Goal: Check status

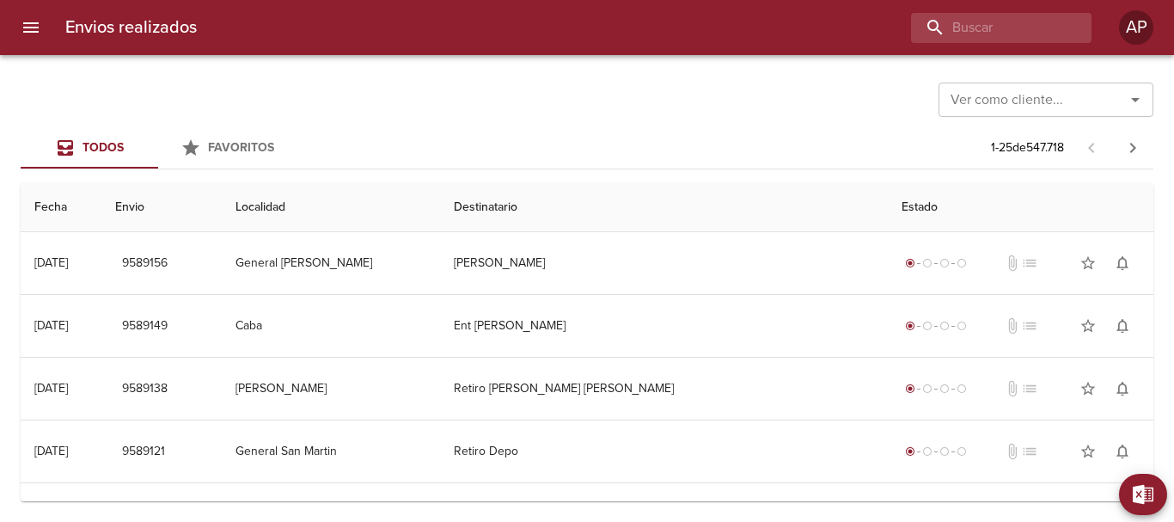
click at [982, 40] on input "buscar" at bounding box center [986, 28] width 151 height 30
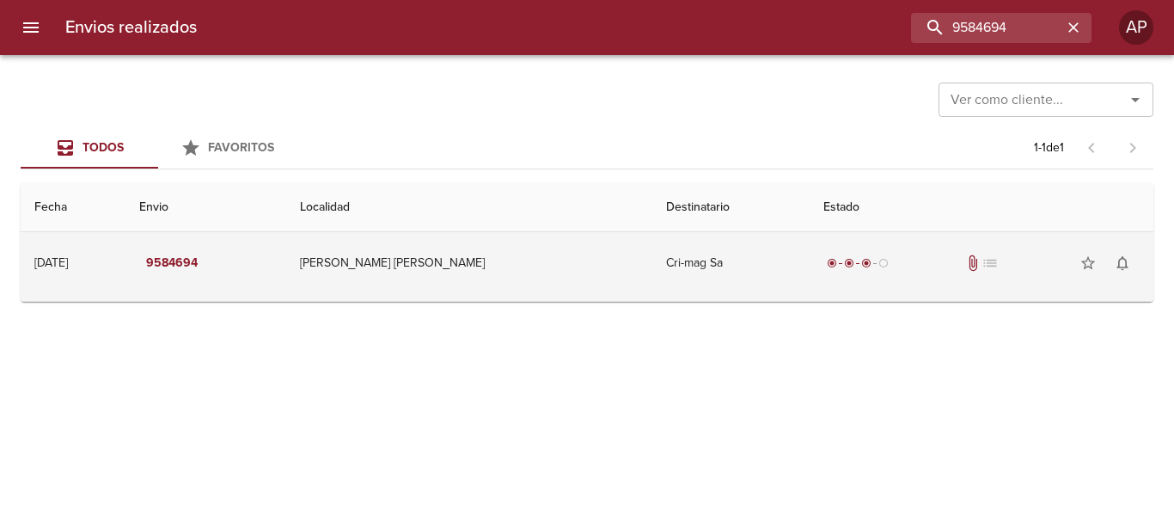
click at [886, 253] on div "radio_button_checked radio_button_checked radio_button_checked radio_button_unc…" at bounding box center [982, 263] width 316 height 34
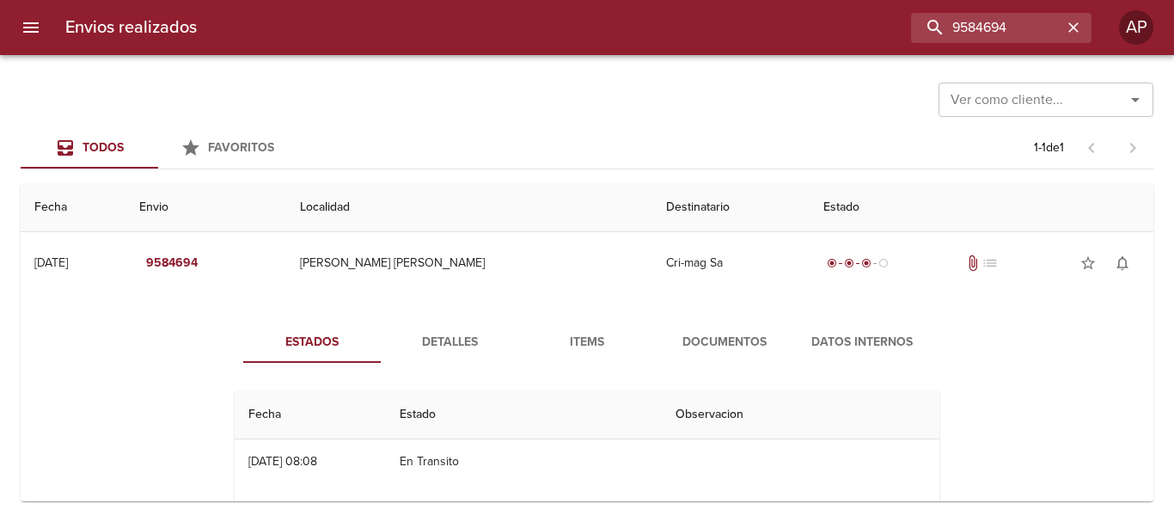
click at [698, 339] on span "Documentos" at bounding box center [724, 342] width 117 height 21
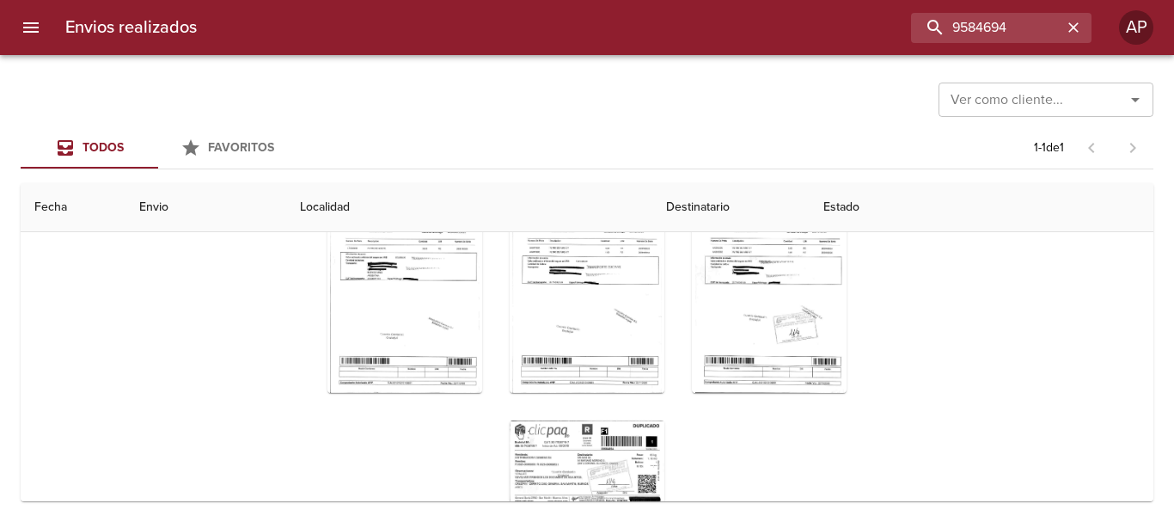
scroll to position [15, 0]
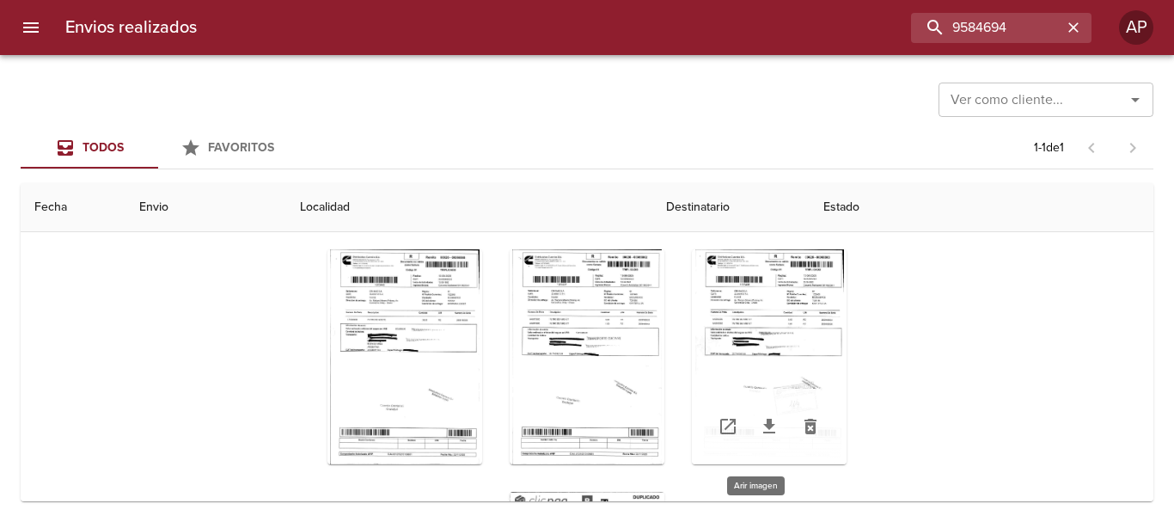
click at [778, 267] on div "Tabla de envíos del cliente" at bounding box center [769, 356] width 155 height 215
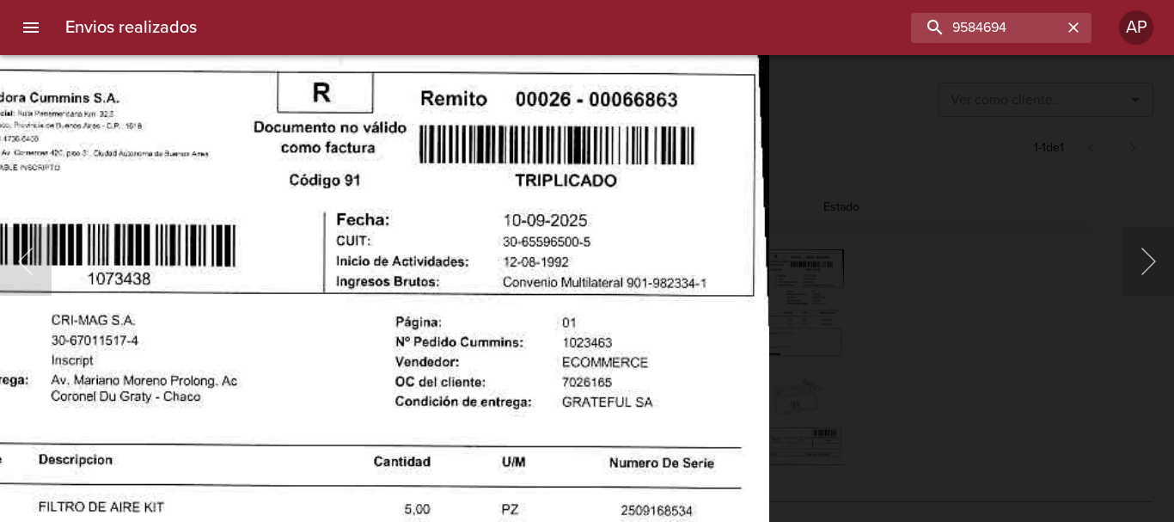
click at [886, 299] on div "Lightbox" at bounding box center [587, 261] width 1174 height 522
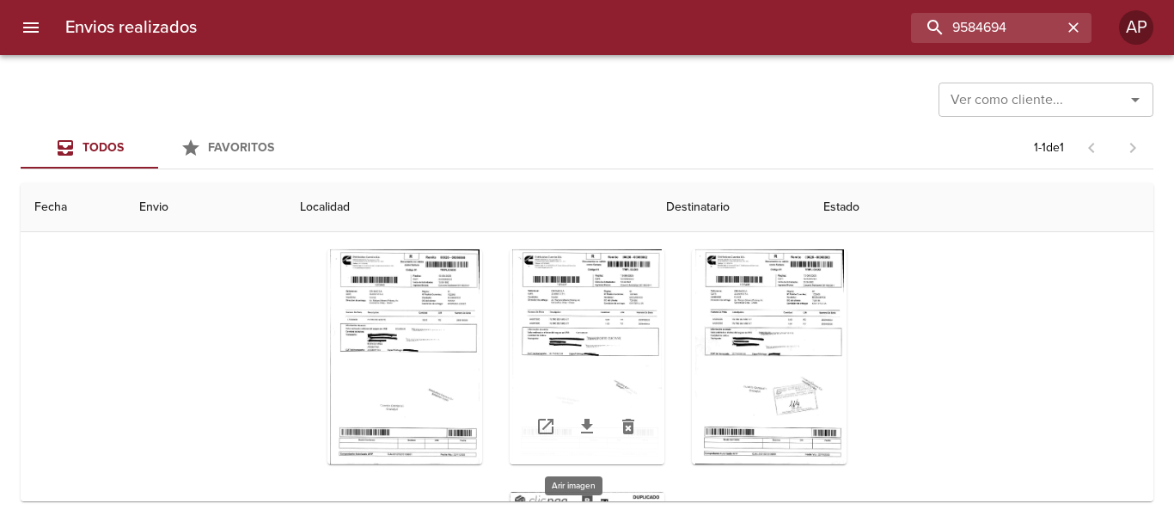
click at [603, 254] on div "Tabla de envíos del cliente" at bounding box center [587, 356] width 155 height 215
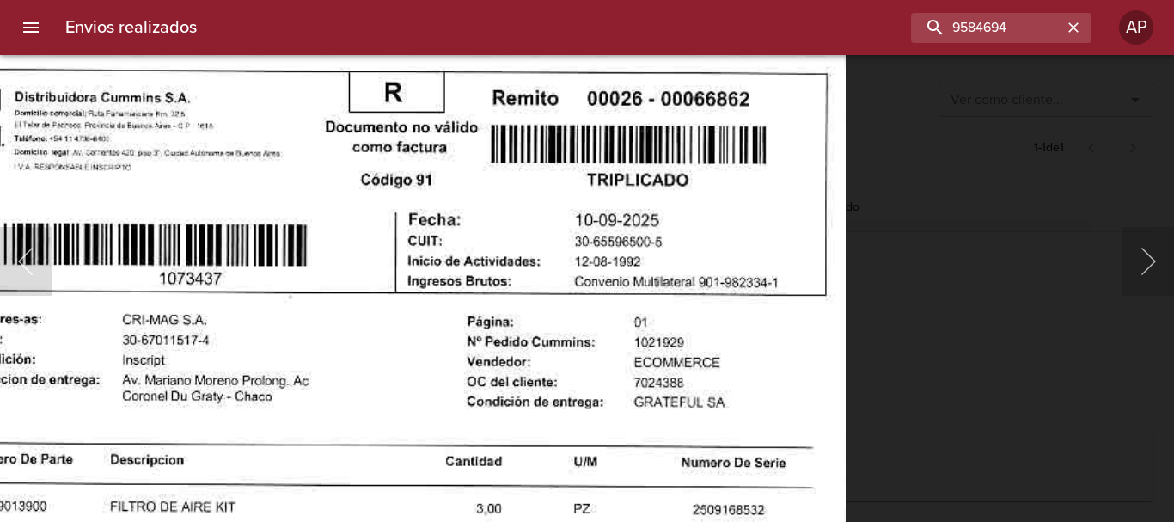
click at [917, 256] on div "Lightbox" at bounding box center [587, 261] width 1174 height 522
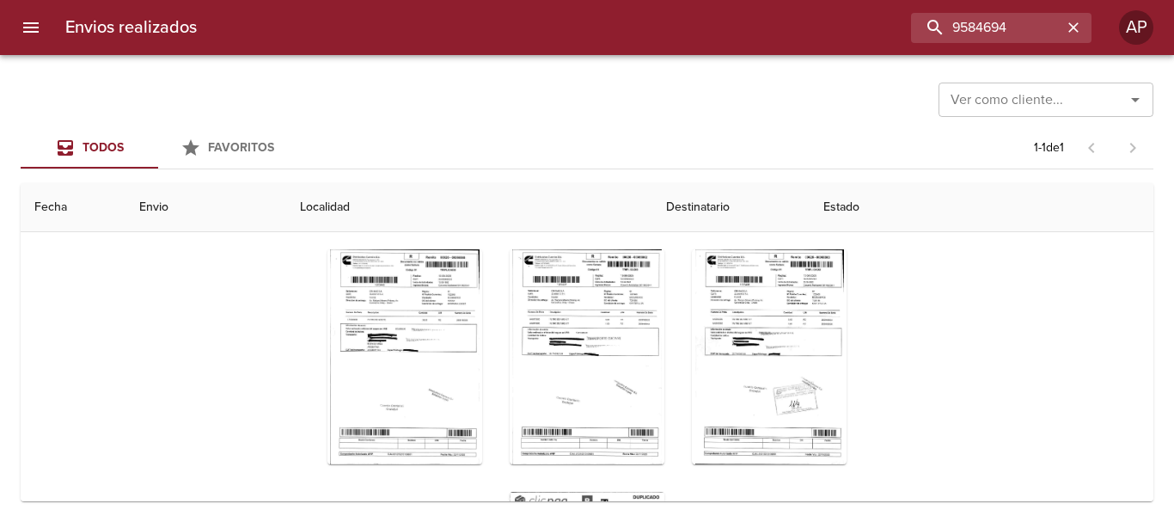
click at [409, 244] on div "Tabla de envíos del cliente" at bounding box center [587, 478] width 705 height 485
click at [427, 261] on div "Tabla de envíos del cliente" at bounding box center [405, 356] width 155 height 215
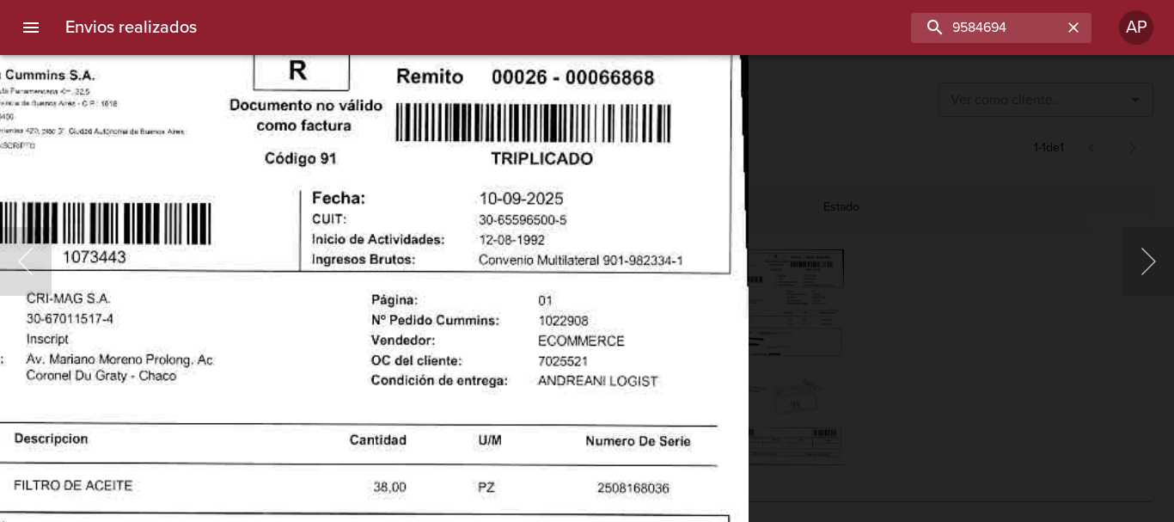
click at [871, 271] on div "Lightbox" at bounding box center [587, 261] width 1174 height 522
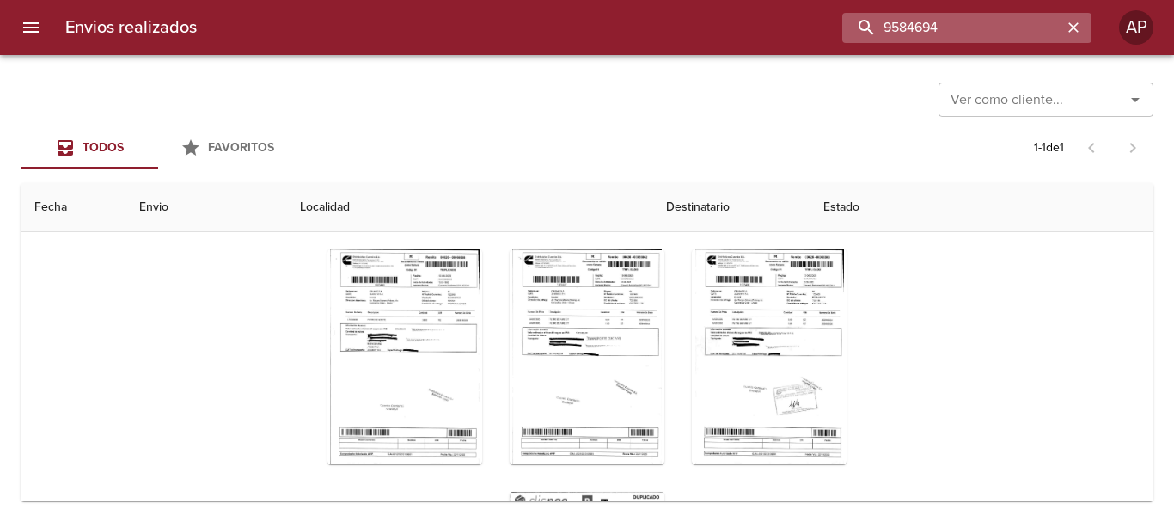
click at [1020, 30] on input "9584694" at bounding box center [953, 28] width 220 height 30
type input "9544949"
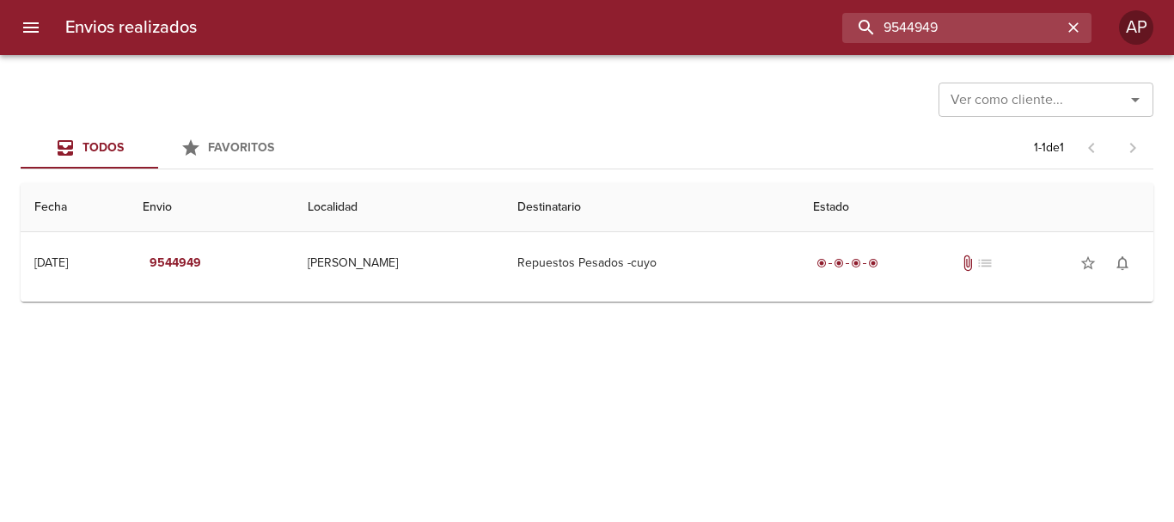
scroll to position [0, 0]
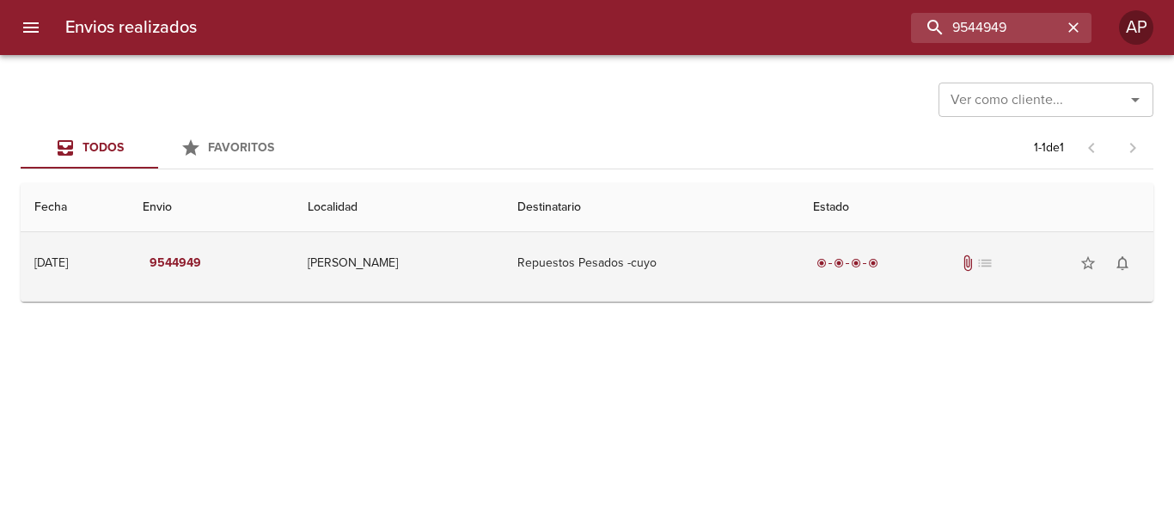
click at [729, 278] on td "Repuestos Pesados -cuyo" at bounding box center [652, 263] width 296 height 62
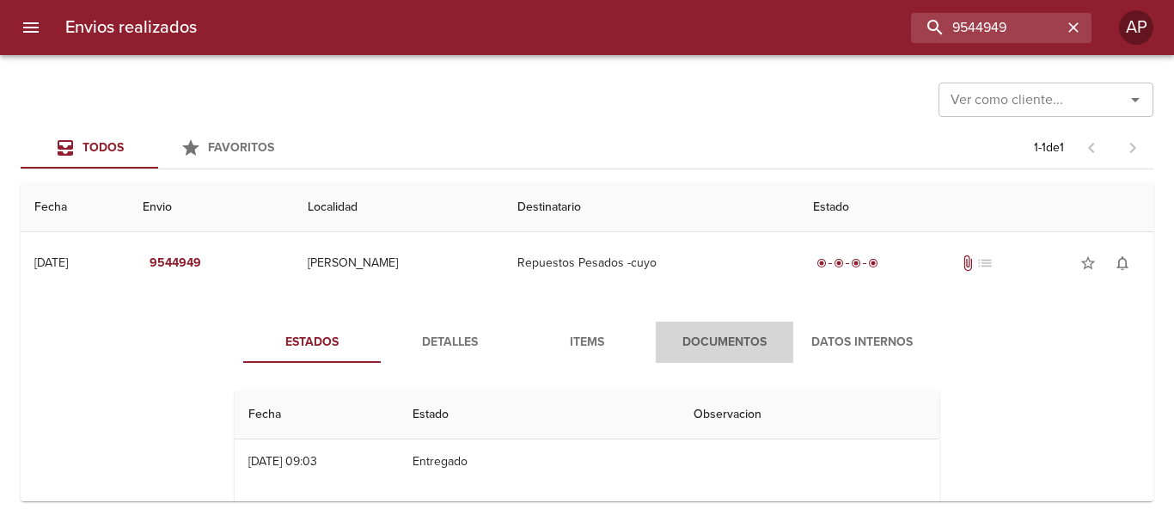
click at [694, 342] on span "Documentos" at bounding box center [724, 342] width 117 height 21
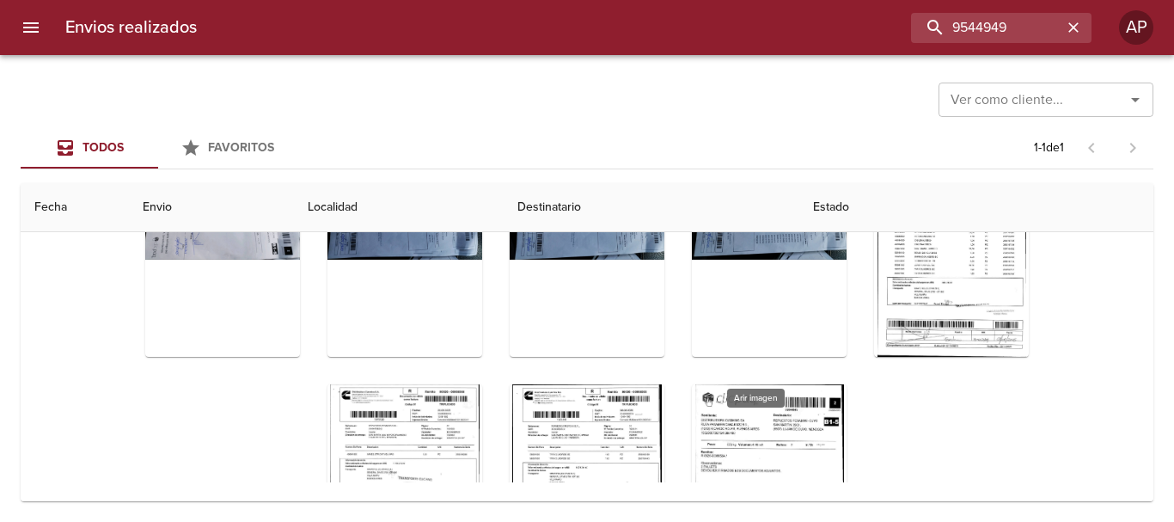
scroll to position [86, 0]
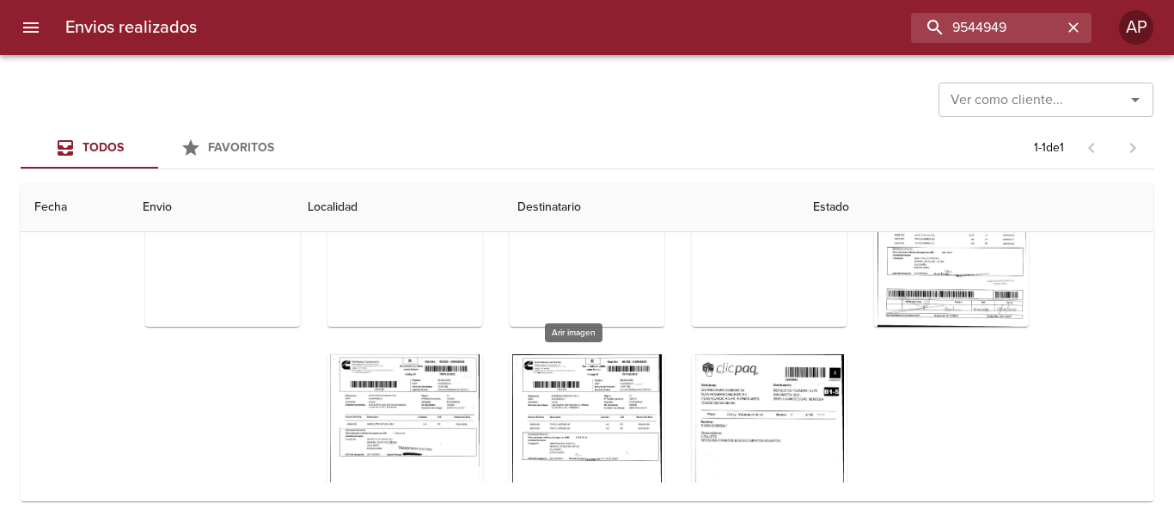
click at [622, 372] on div "Tabla de envíos del cliente" at bounding box center [587, 461] width 155 height 215
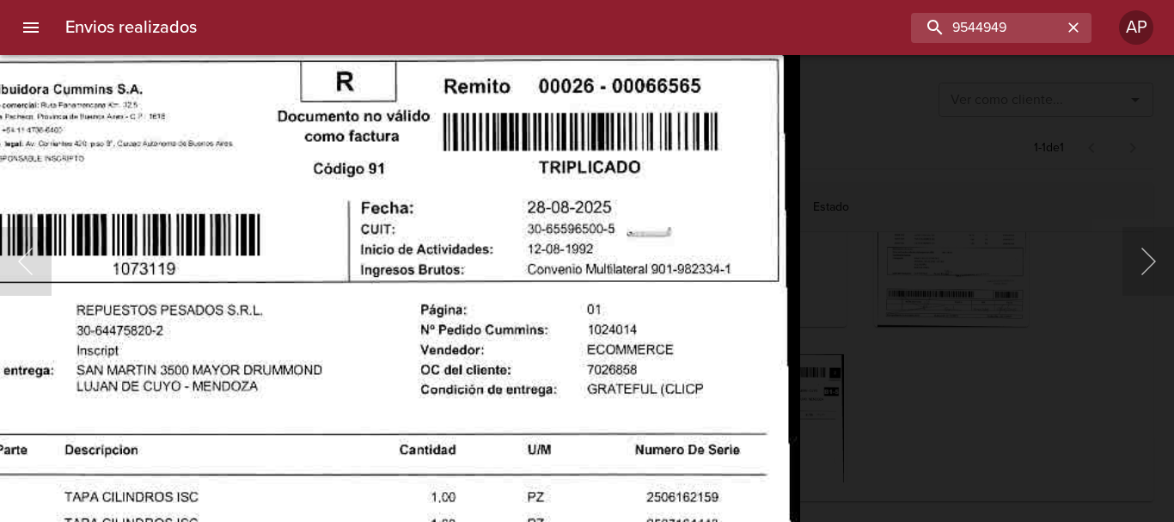
click at [1014, 377] on div "Lightbox" at bounding box center [587, 261] width 1174 height 522
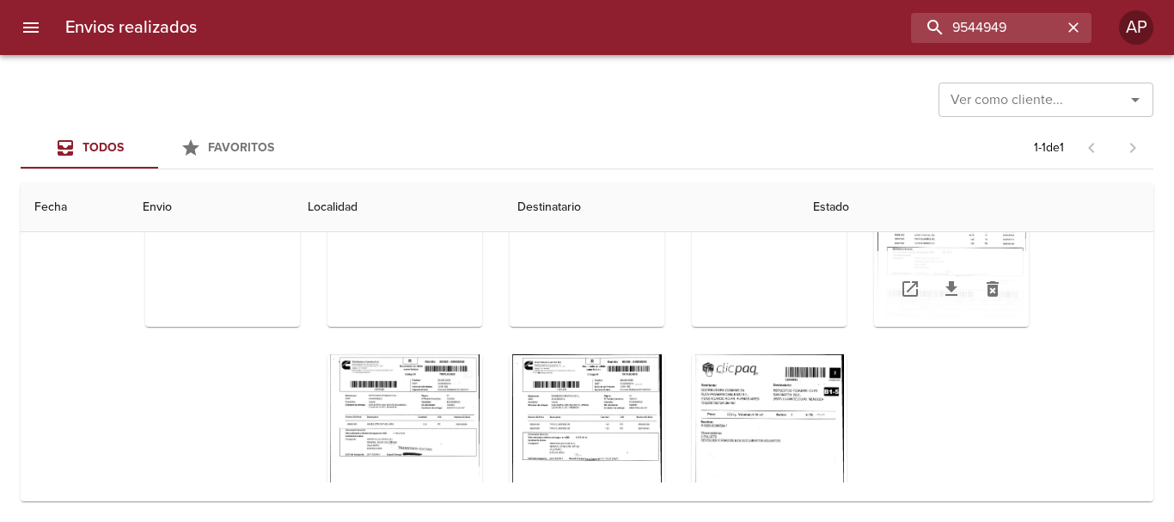
click at [965, 258] on div "Tabla de envíos del cliente" at bounding box center [951, 289] width 155 height 76
click at [955, 245] on div "Tabla de envíos del cliente" at bounding box center [951, 219] width 155 height 215
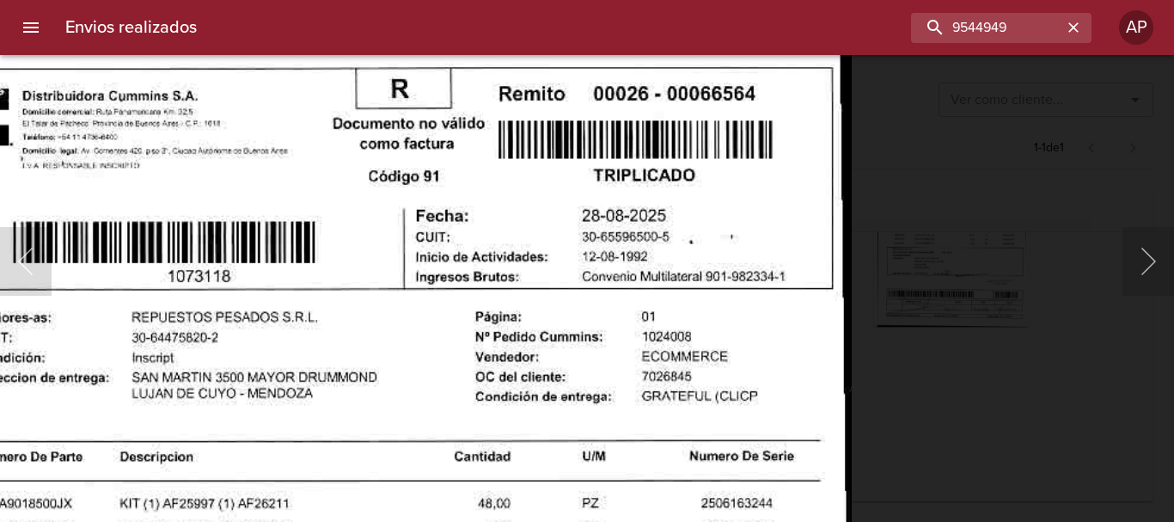
click at [997, 462] on div "Lightbox" at bounding box center [587, 261] width 1174 height 522
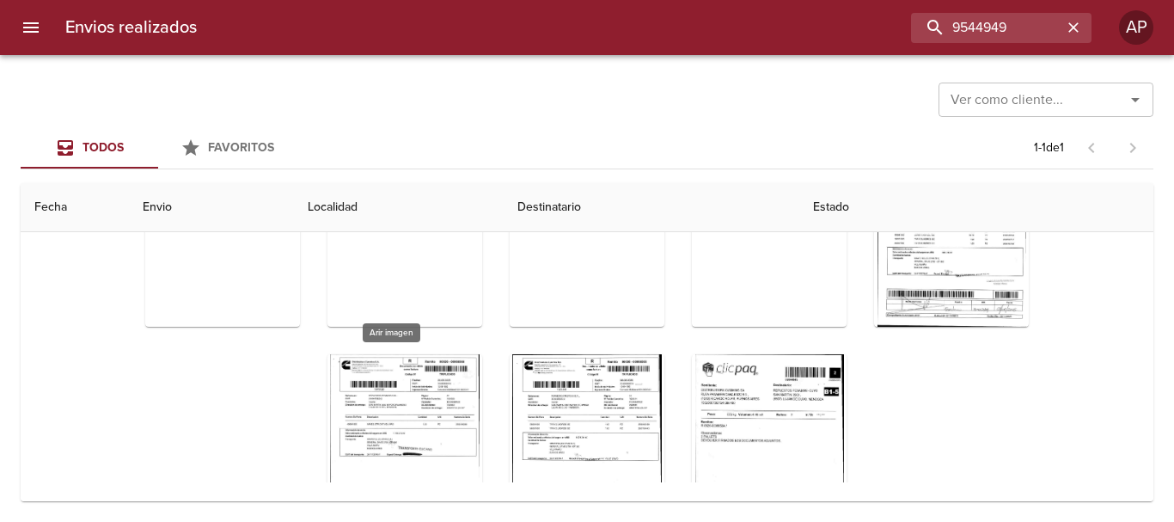
click at [438, 365] on div "Tabla de envíos del cliente" at bounding box center [405, 461] width 155 height 215
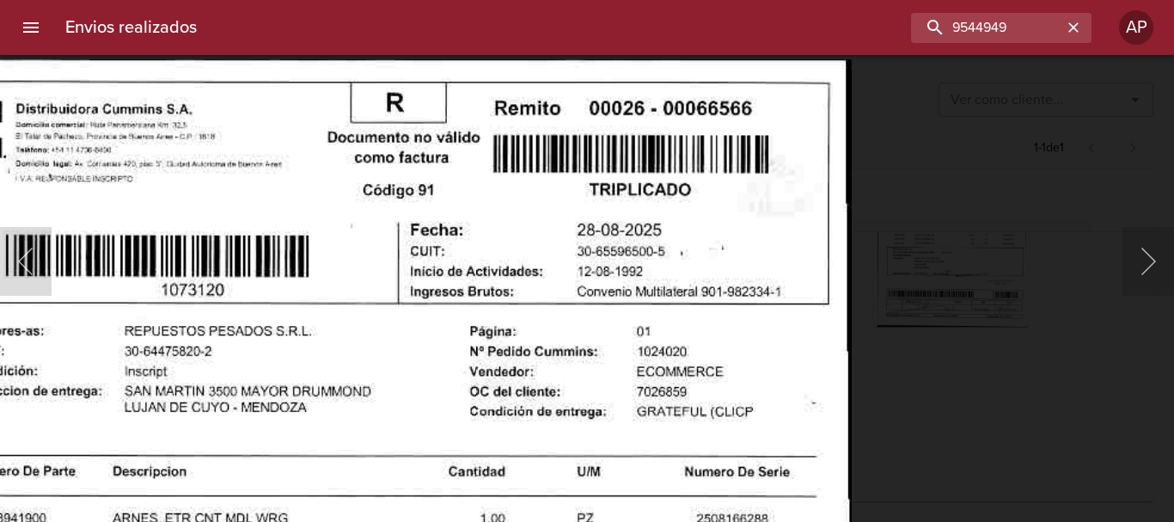
click at [988, 510] on div "Lightbox" at bounding box center [587, 261] width 1174 height 522
